Goal: Task Accomplishment & Management: Manage account settings

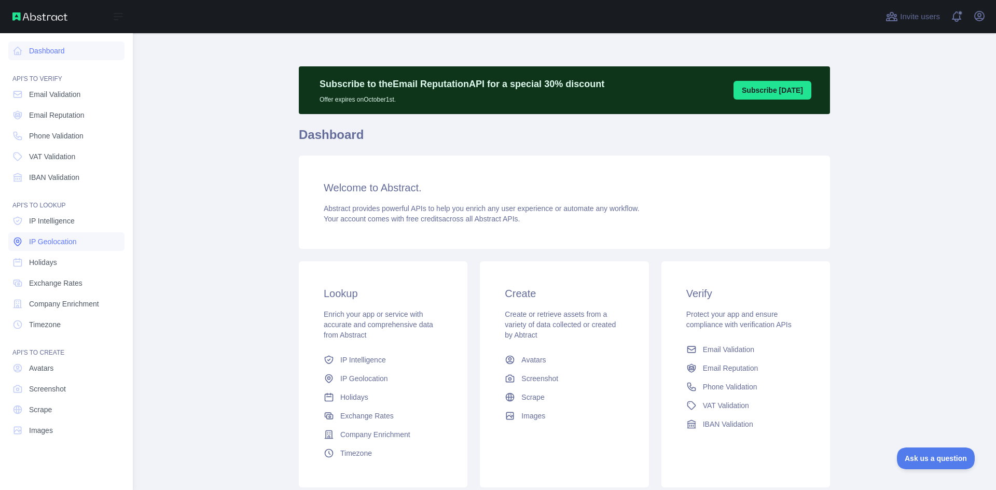
click at [59, 247] on span "IP Geolocation" at bounding box center [53, 242] width 48 height 10
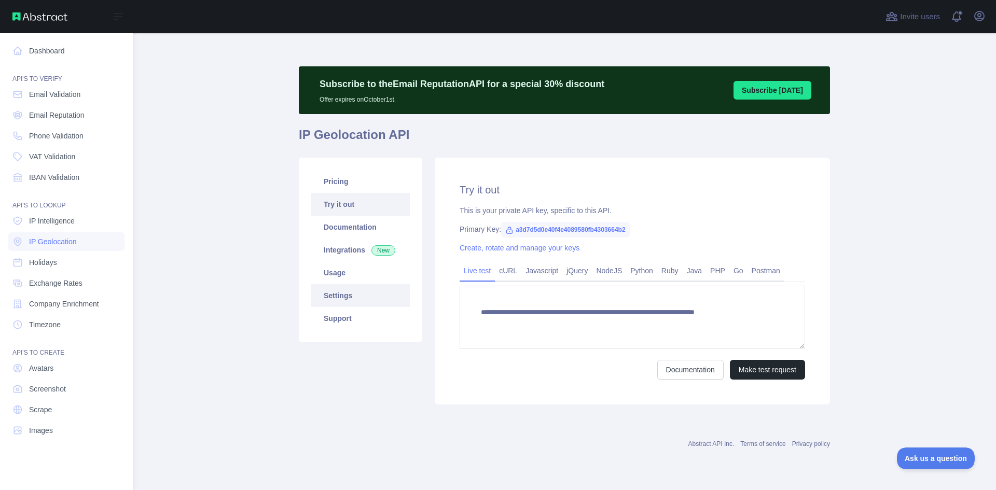
type textarea "**********"
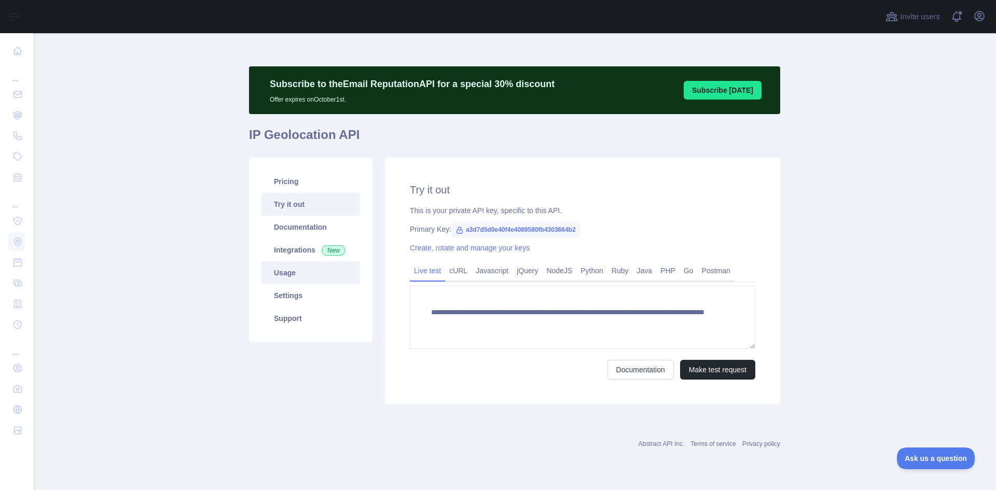
click at [274, 274] on link "Usage" at bounding box center [311, 273] width 99 height 23
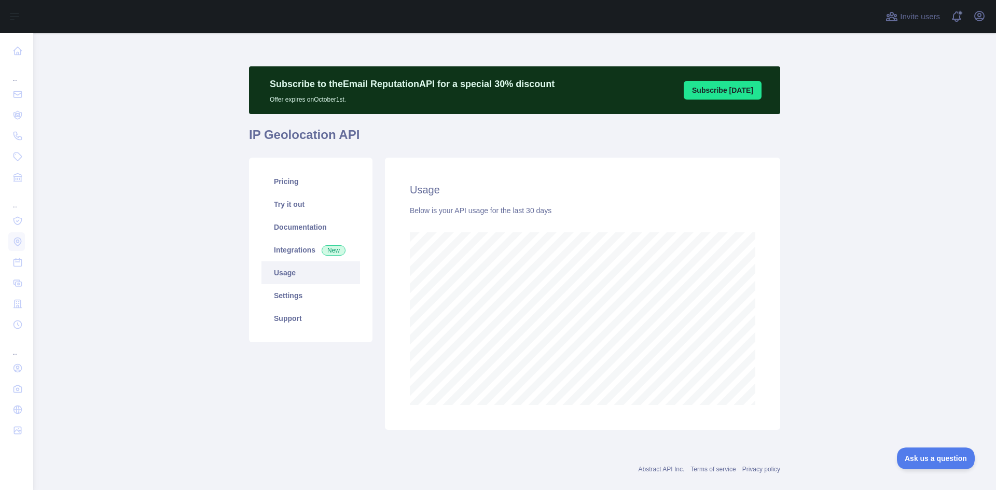
scroll to position [457, 955]
click at [285, 251] on link "Integrations New" at bounding box center [311, 250] width 99 height 23
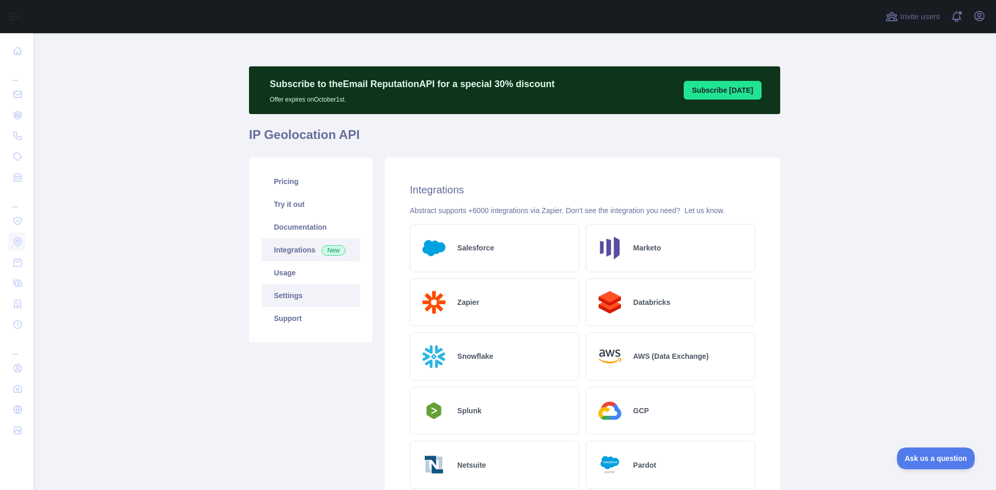
click at [277, 294] on link "Settings" at bounding box center [311, 295] width 99 height 23
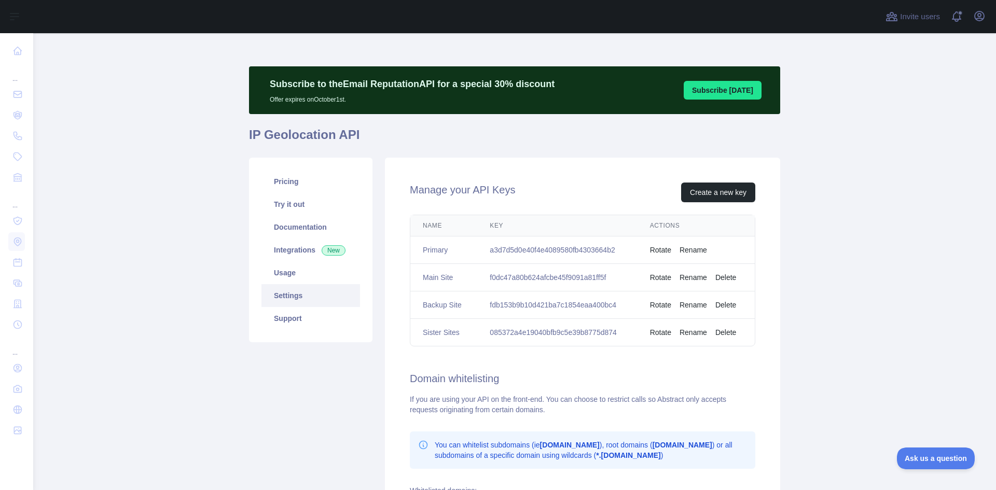
click at [513, 275] on td "f0dc47a80b624afcbe45f9091a81ff5f" at bounding box center [557, 278] width 160 height 28
copy td "f0dc47a80b624afcbe45f9091a81ff5f"
click at [660, 255] on td "Rotate Rename" at bounding box center [696, 251] width 117 height 28
click at [660, 253] on button "Rotate" at bounding box center [660, 250] width 21 height 10
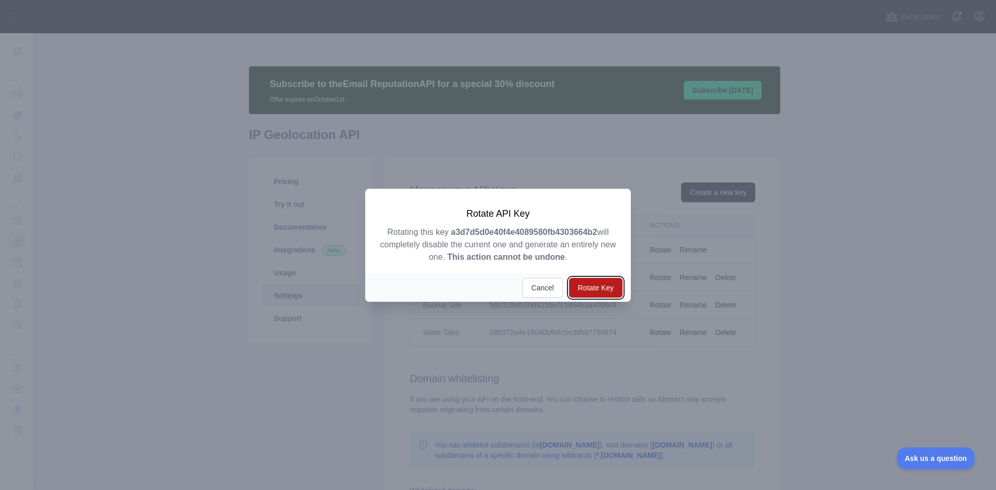
click at [590, 284] on button "Rotate Key" at bounding box center [595, 288] width 53 height 20
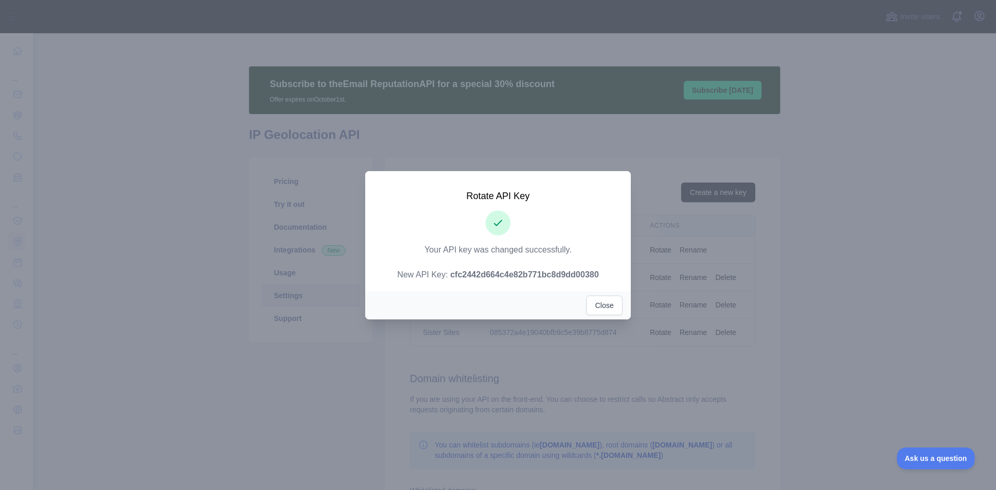
click at [477, 278] on strong "cfc2442d664c4e82b771bc8d9dd00380" at bounding box center [524, 274] width 148 height 9
copy strong "cfc2442d664c4e82b771bc8d9dd00380"
click at [602, 305] on button "Close" at bounding box center [604, 306] width 36 height 20
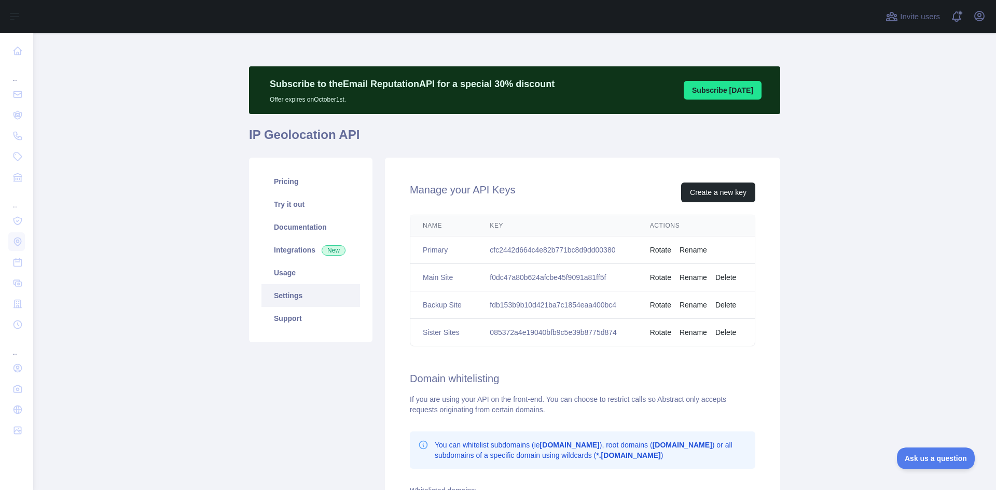
click at [535, 249] on td "cfc2442d664c4e82b771bc8d9dd00380" at bounding box center [557, 251] width 160 height 28
copy td "cfc2442d664c4e82b771bc8d9dd00380"
click at [723, 276] on button "Delete" at bounding box center [726, 277] width 21 height 10
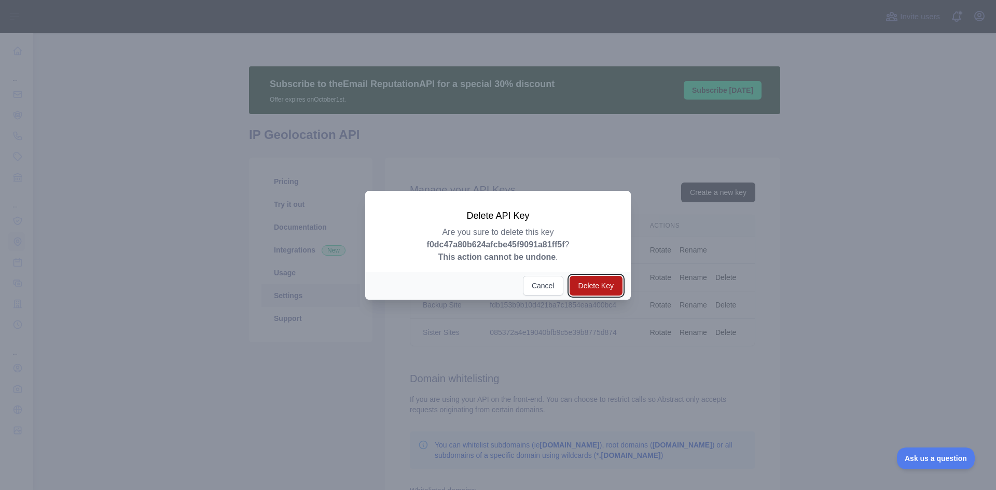
click at [607, 284] on button "Delete Key" at bounding box center [596, 286] width 53 height 20
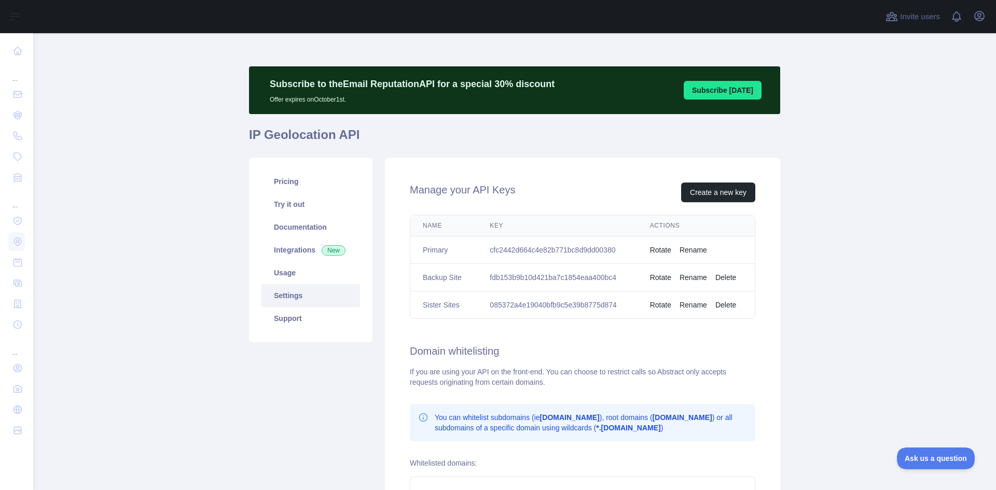
click at [727, 275] on button "Delete" at bounding box center [726, 277] width 21 height 10
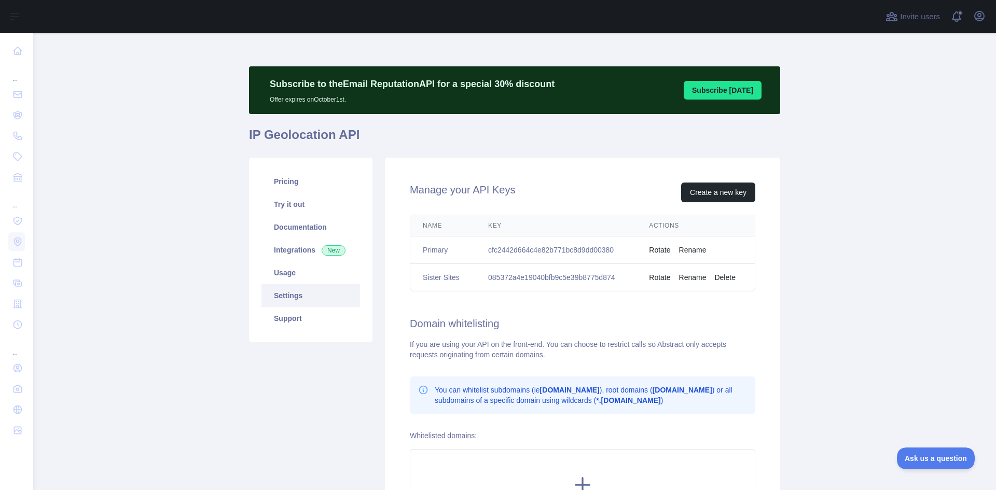
click at [326, 390] on div "Pricing Try it out Documentation Integrations New Usage Settings Support" at bounding box center [311, 357] width 136 height 399
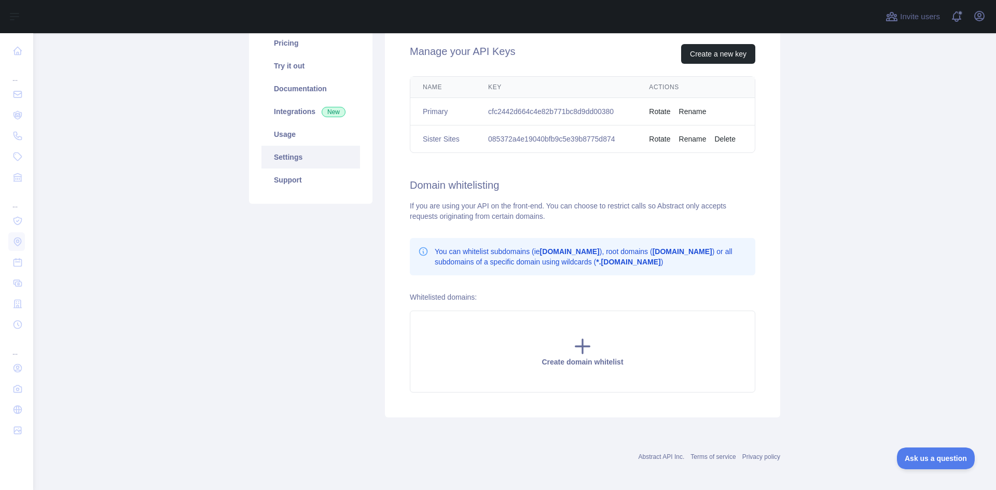
scroll to position [143, 0]
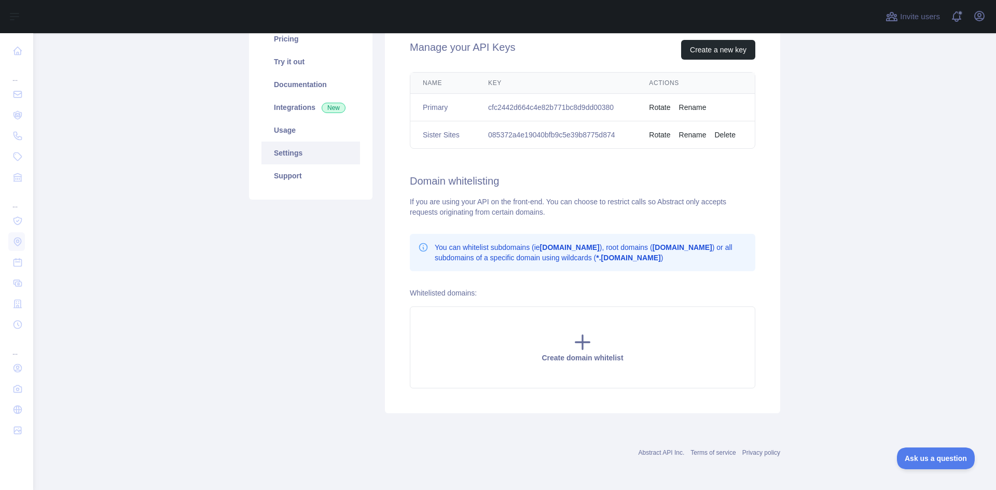
click at [717, 135] on button "Delete" at bounding box center [725, 135] width 21 height 10
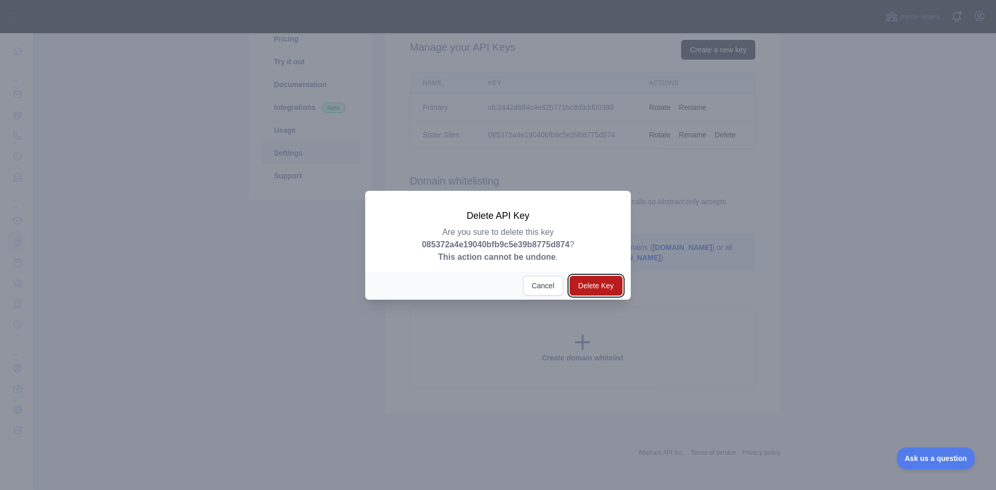
click at [587, 286] on button "Delete Key" at bounding box center [596, 286] width 53 height 20
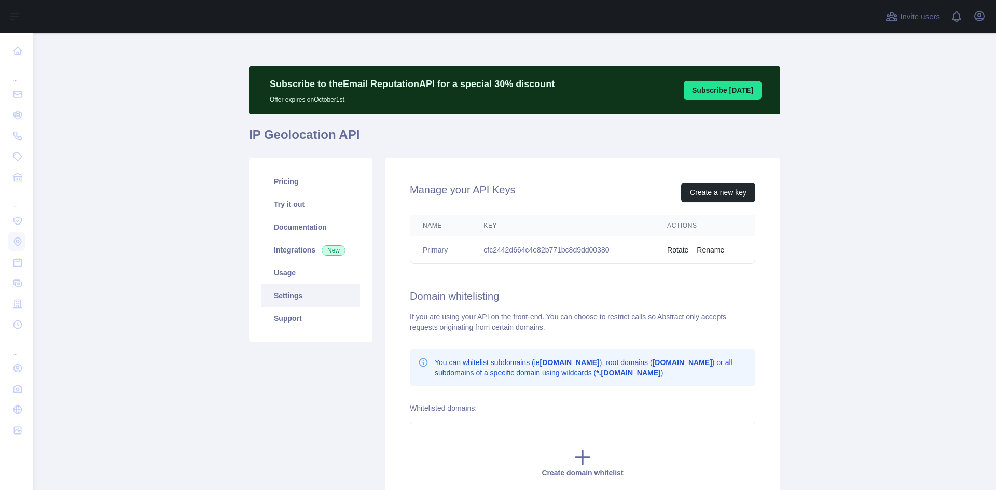
click at [530, 246] on td "cfc2442d664c4e82b771bc8d9dd00380" at bounding box center [563, 251] width 184 height 28
copy td "cfc2442d664c4e82b771bc8d9dd00380"
click at [552, 286] on div "Manage your API Keys Create a new key Name Key Actions Primary cfc2442d664c4e82…" at bounding box center [582, 343] width 395 height 371
click at [522, 252] on td "cfc2442d664c4e82b771bc8d9dd00380" at bounding box center [563, 251] width 184 height 28
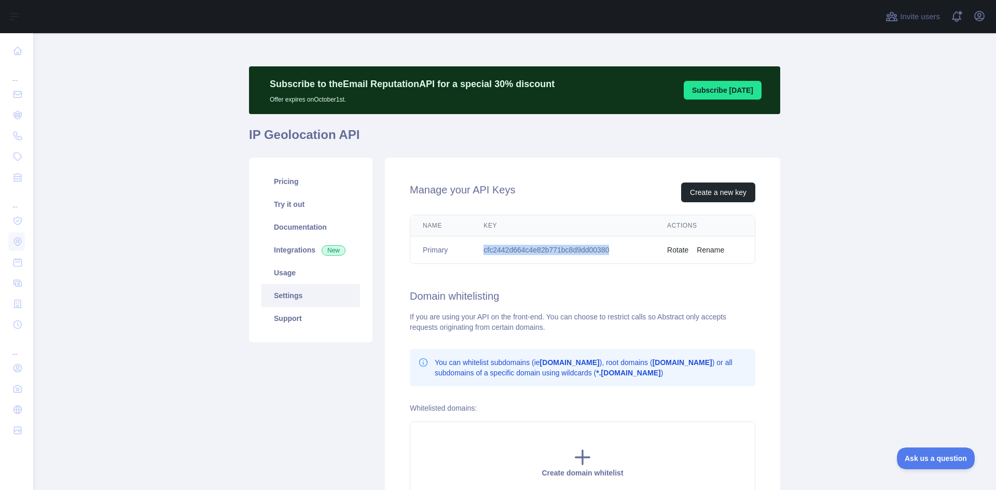
click at [522, 252] on td "cfc2442d664c4e82b771bc8d9dd00380" at bounding box center [563, 251] width 184 height 28
copy td "cfc2442d664c4e82b771bc8d9dd00380"
click at [490, 250] on td "cfc2442d664c4e82b771bc8d9dd00380" at bounding box center [563, 251] width 184 height 28
click at [490, 248] on td "cfc2442d664c4e82b771bc8d9dd00380" at bounding box center [563, 251] width 184 height 28
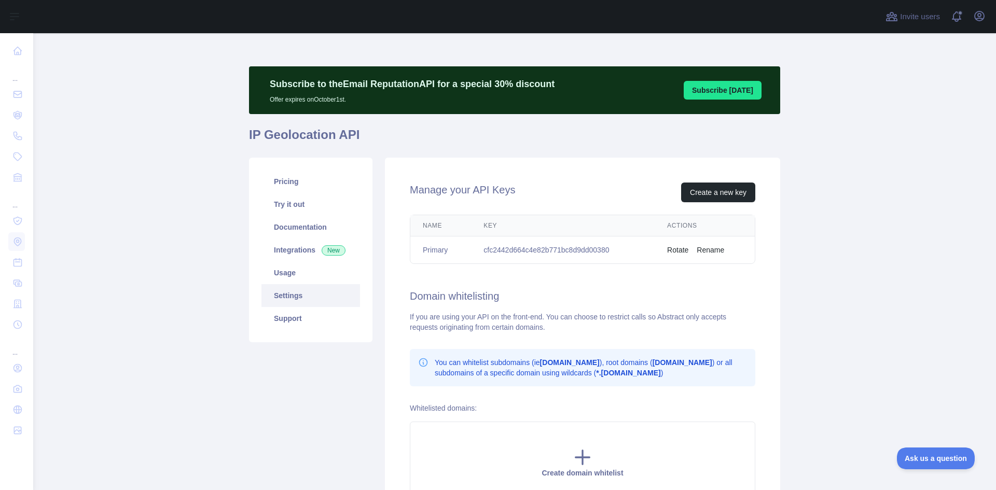
click at [912, 137] on main "Subscribe to the Email Reputation API for a special 30 % discount Offer expires…" at bounding box center [514, 261] width 963 height 457
